Goal: Task Accomplishment & Management: Use online tool/utility

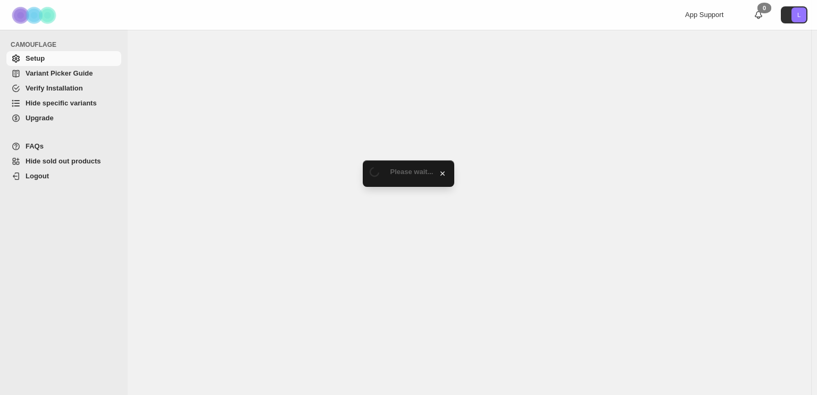
click at [61, 102] on span "Hide specific variants" at bounding box center [61, 103] width 71 height 8
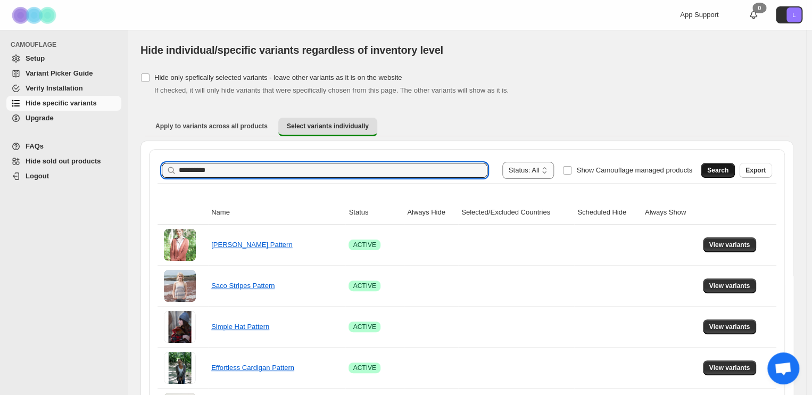
click at [719, 174] on span "Search" at bounding box center [717, 170] width 21 height 9
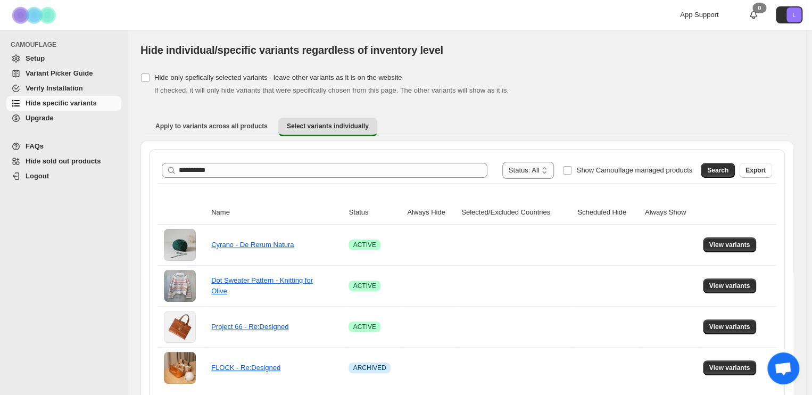
scroll to position [40, 0]
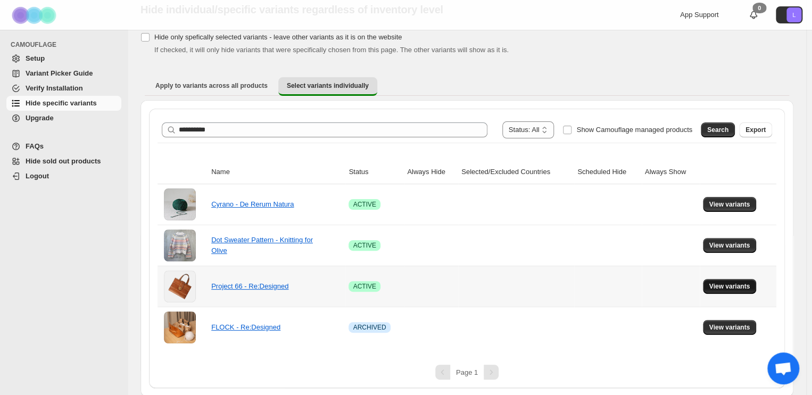
click at [723, 285] on span "View variants" at bounding box center [729, 286] width 41 height 9
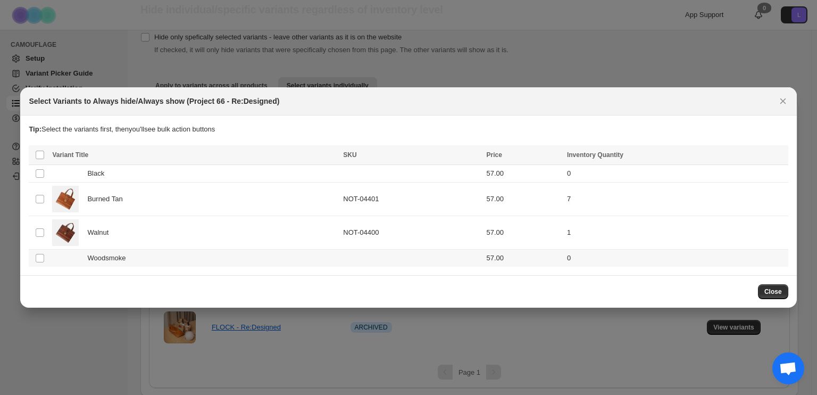
click at [264, 260] on div "Woodsmoke" at bounding box center [194, 258] width 285 height 11
click at [239, 172] on div "Black" at bounding box center [194, 173] width 285 height 11
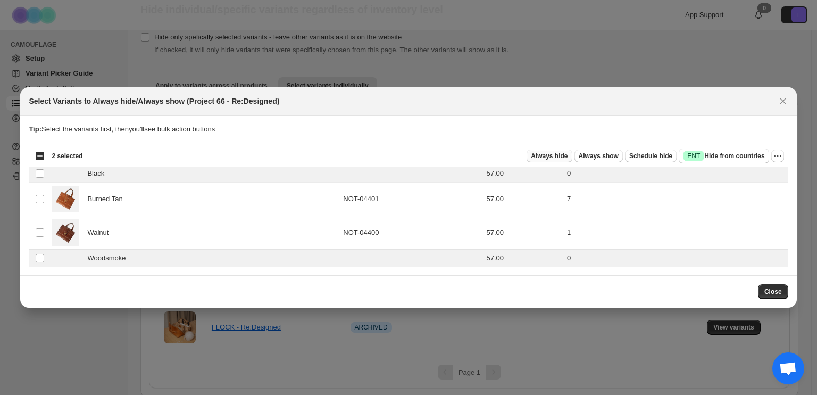
click at [563, 160] on span "Always hide" at bounding box center [549, 156] width 37 height 9
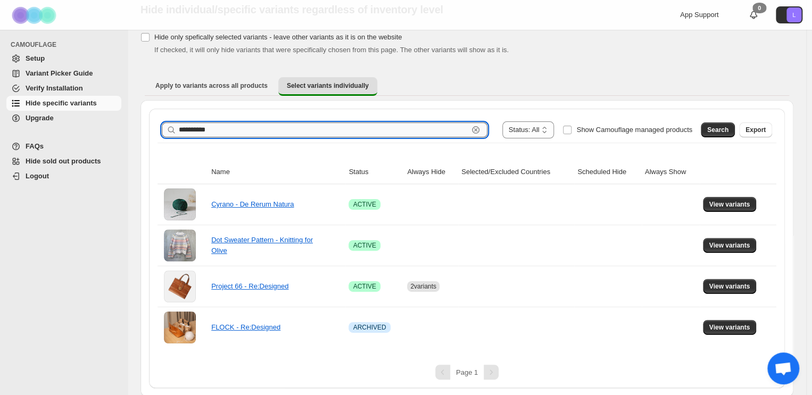
click at [313, 126] on input "**********" at bounding box center [323, 129] width 289 height 15
click at [720, 128] on span "Search" at bounding box center [717, 130] width 21 height 9
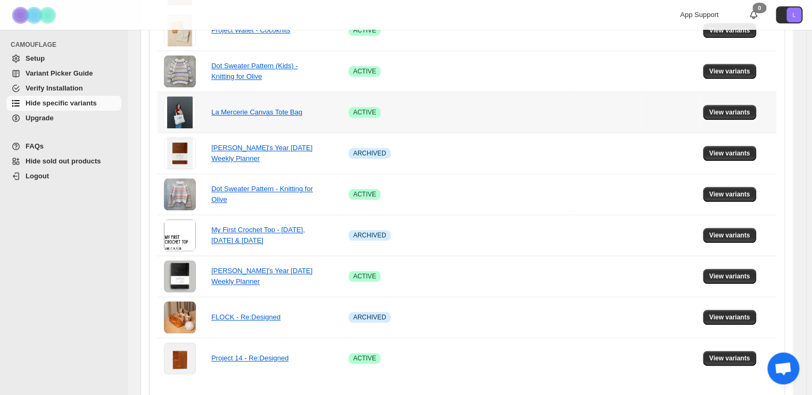
scroll to position [438, 0]
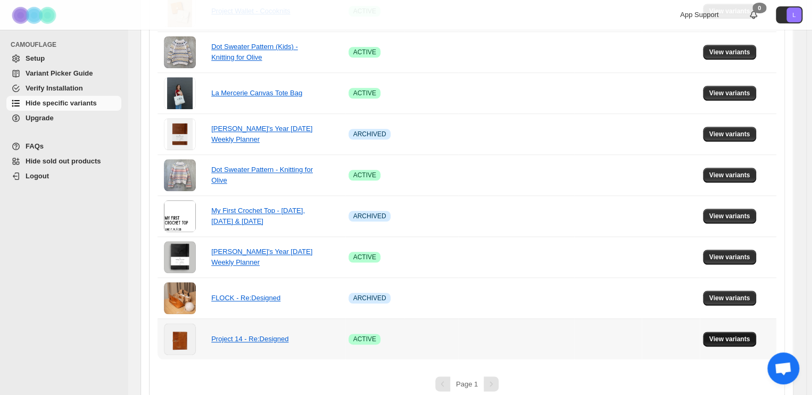
click at [741, 338] on span "View variants" at bounding box center [729, 338] width 41 height 9
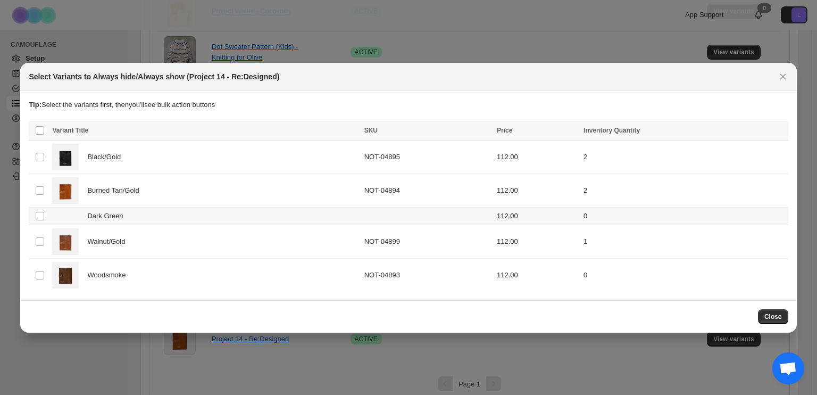
click at [192, 215] on div "Dark Green" at bounding box center [204, 216] width 305 height 11
click at [567, 134] on span "Always hide" at bounding box center [549, 131] width 37 height 9
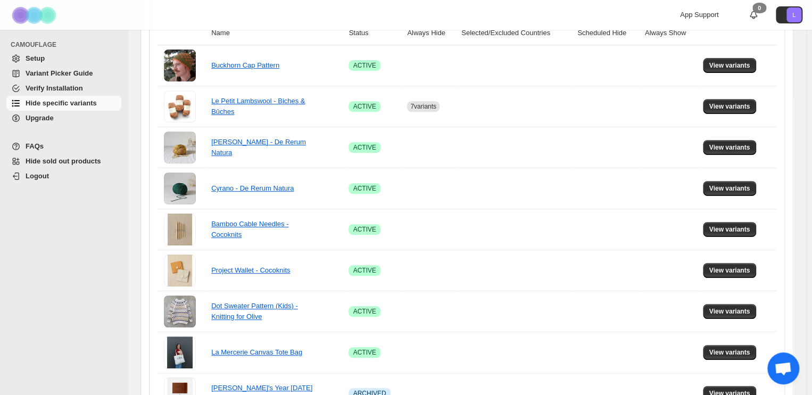
scroll to position [100, 0]
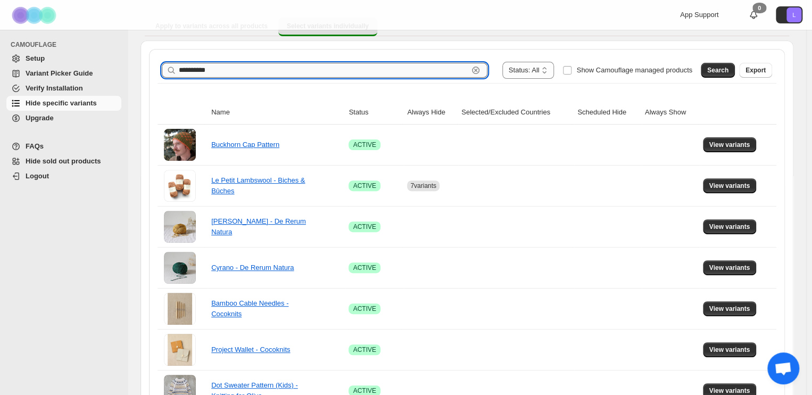
click at [309, 72] on input "**********" at bounding box center [323, 70] width 289 height 15
type input "**********"
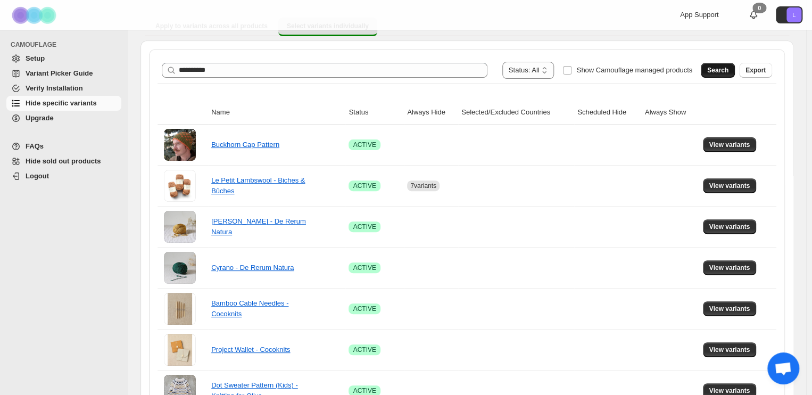
click at [718, 67] on span "Search" at bounding box center [717, 70] width 21 height 9
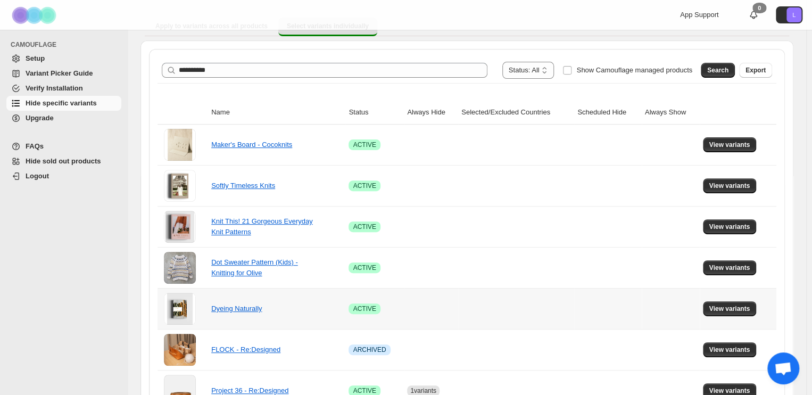
scroll to position [163, 0]
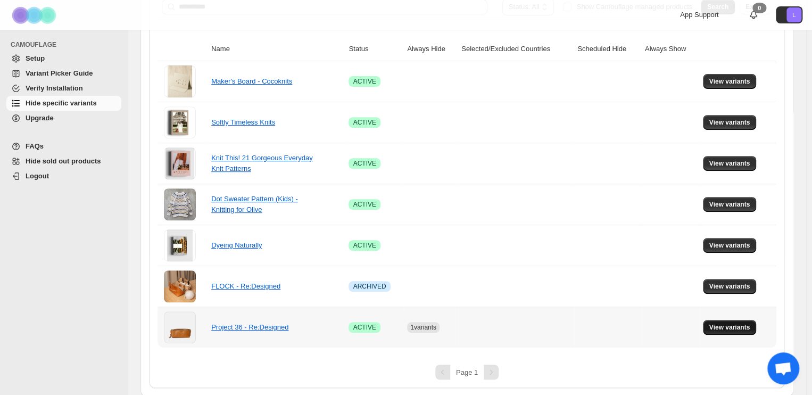
click at [730, 327] on span "View variants" at bounding box center [729, 327] width 41 height 9
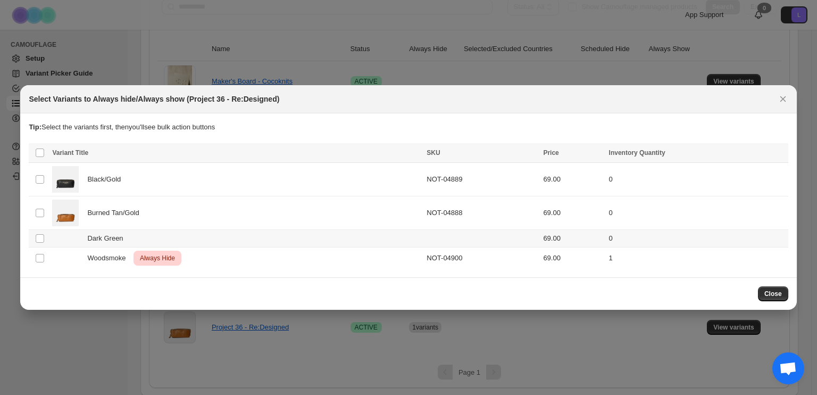
click at [338, 238] on div "Dark Green" at bounding box center [236, 238] width 368 height 11
click at [567, 150] on span "Always hide" at bounding box center [549, 153] width 37 height 9
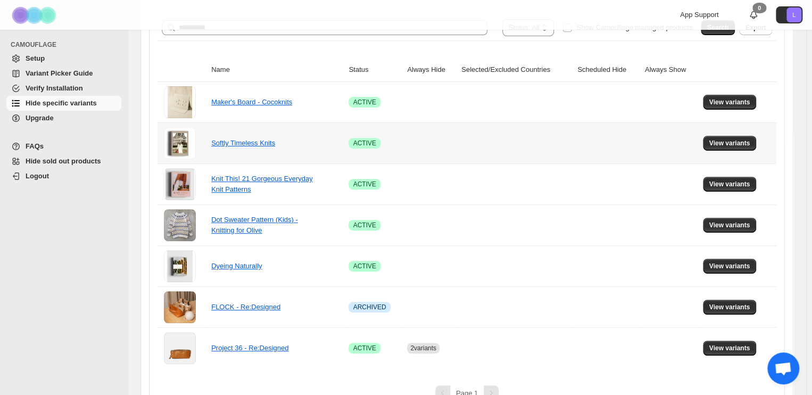
scroll to position [0, 0]
